Goal: Find specific page/section

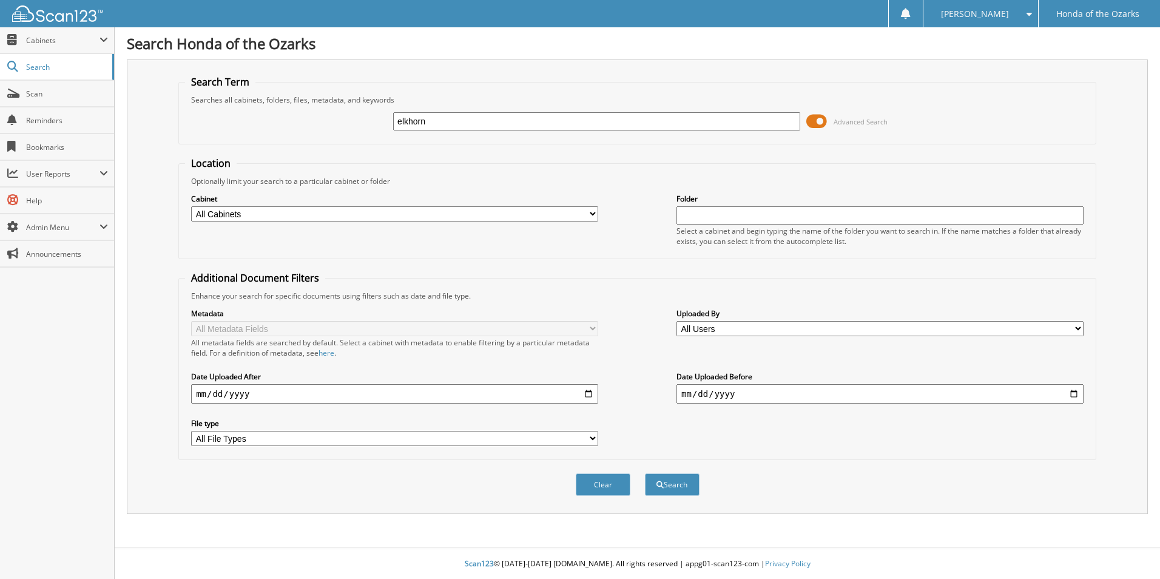
type input "elkhorn"
click at [645, 473] on button "Search" at bounding box center [672, 484] width 55 height 22
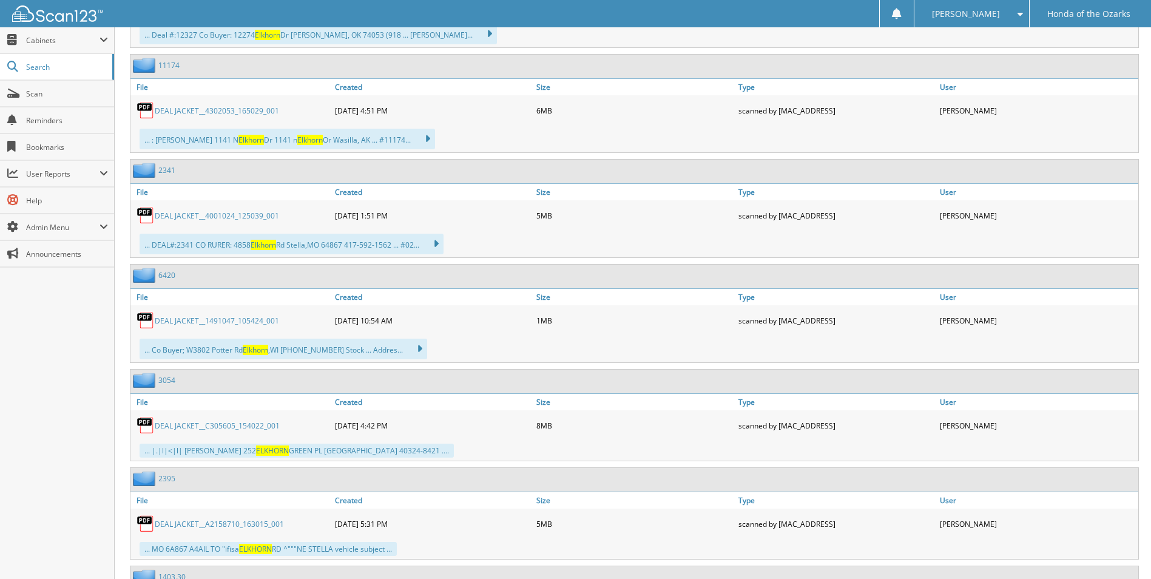
scroll to position [784, 0]
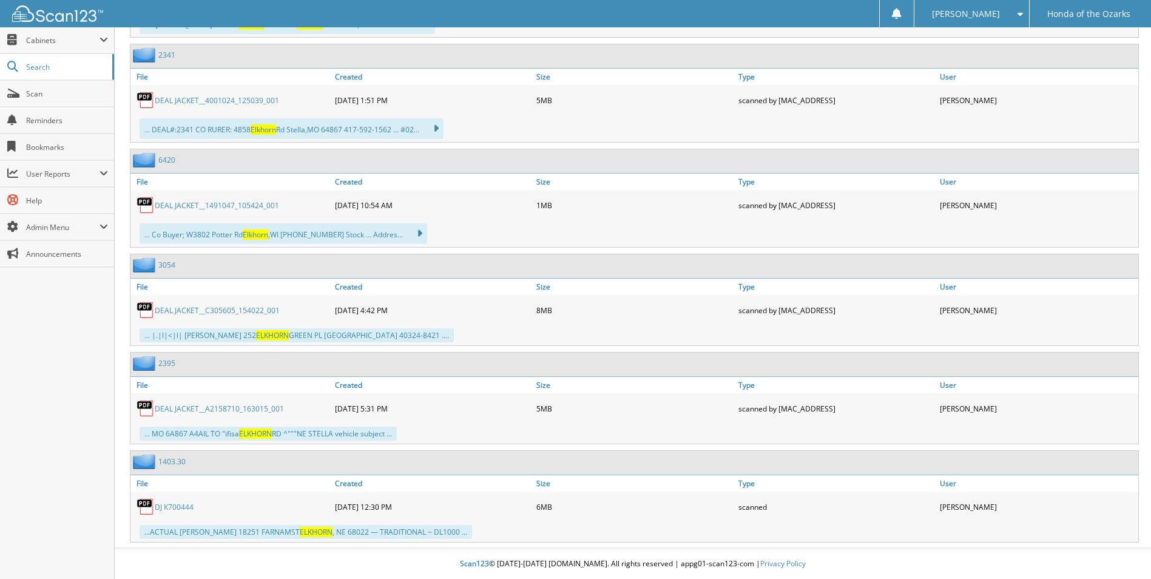
click at [172, 509] on link "DJ K700444" at bounding box center [174, 507] width 39 height 10
click at [52, 90] on span "Scan" at bounding box center [67, 94] width 82 height 10
